Goal: Information Seeking & Learning: Learn about a topic

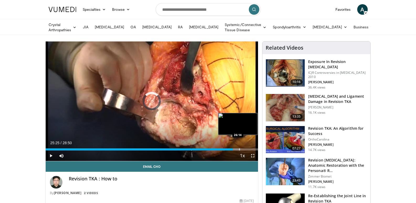
click at [239, 148] on div "Progress Bar" at bounding box center [239, 149] width 1 height 2
click at [244, 148] on div "Progress Bar" at bounding box center [243, 149] width 1 height 2
click at [251, 149] on div "Loaded : 94.89% 27:10 27:43" at bounding box center [152, 149] width 213 height 2
click at [237, 148] on div "Progress Bar" at bounding box center [237, 149] width 1 height 2
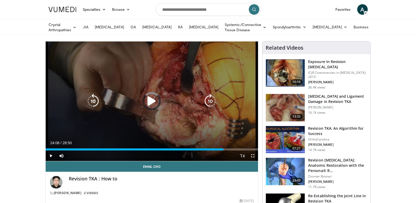
click at [223, 148] on div "24:08" at bounding box center [135, 149] width 178 height 2
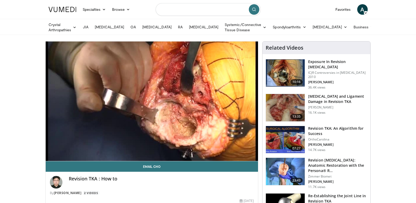
click at [209, 11] on input "Search topics, interventions" at bounding box center [208, 9] width 105 height 13
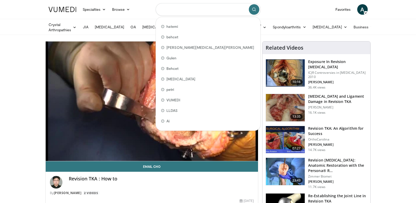
click at [187, 9] on input "Search topics, interventions" at bounding box center [208, 9] width 105 height 13
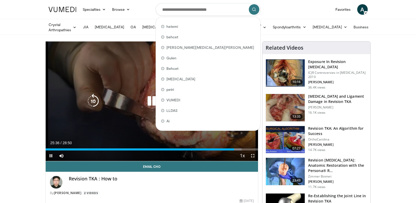
click at [117, 82] on div "10 seconds Tap to unmute" at bounding box center [152, 100] width 213 height 119
